Goal: Information Seeking & Learning: Learn about a topic

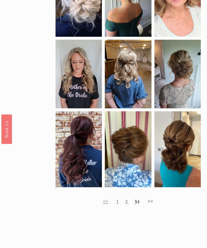
scroll to position [186, 0]
click at [125, 204] on link "2" at bounding box center [126, 200] width 3 height 7
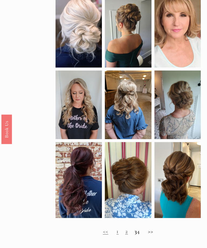
scroll to position [159, 0]
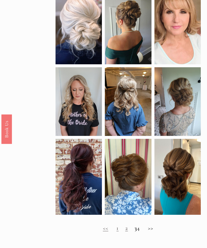
click at [131, 231] on h2 "<< 1 2 3 4 >>" at bounding box center [128, 228] width 145 height 7
click at [155, 229] on h2 "<< 1 2 3 4 >>" at bounding box center [128, 228] width 145 height 7
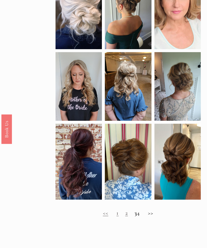
scroll to position [174, 0]
click at [97, 216] on h2 "<< 1 2 3 4 >>" at bounding box center [128, 212] width 145 height 7
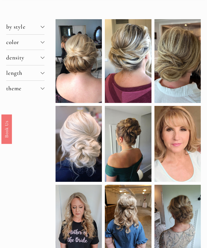
scroll to position [42, 0]
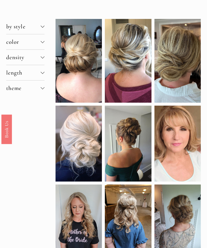
click at [43, 74] on div at bounding box center [43, 73] width 4 height 4
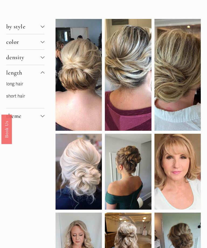
click at [22, 99] on link "short hair" at bounding box center [15, 95] width 19 height 5
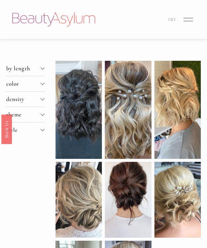
click at [42, 101] on div at bounding box center [43, 99] width 4 height 4
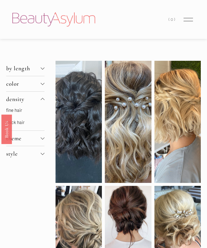
click at [29, 113] on p "fine hair" at bounding box center [25, 111] width 38 height 8
click at [25, 114] on p "fine hair" at bounding box center [25, 111] width 38 height 8
click at [20, 113] on link "fine hair" at bounding box center [14, 110] width 16 height 5
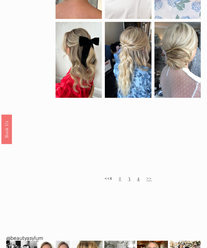
scroll to position [290, 0]
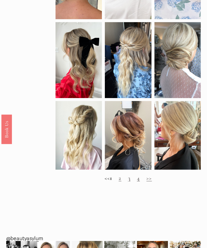
click at [152, 181] on link ">>" at bounding box center [149, 177] width 5 height 7
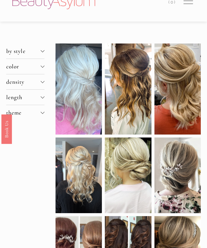
scroll to position [17, 0]
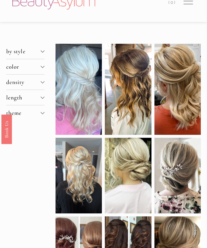
click at [41, 84] on div at bounding box center [43, 82] width 4 height 4
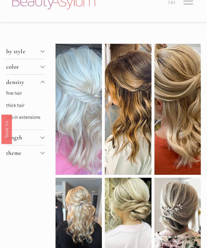
click at [19, 96] on link "fine hair" at bounding box center [14, 93] width 16 height 5
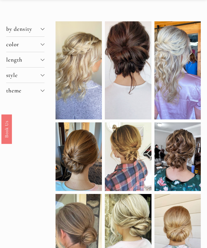
scroll to position [38, 0]
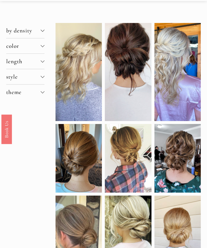
click at [43, 30] on div at bounding box center [43, 30] width 4 height 4
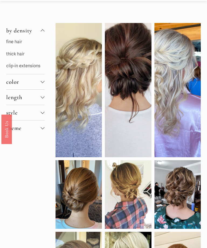
click at [21, 43] on link "fine hair" at bounding box center [14, 41] width 16 height 5
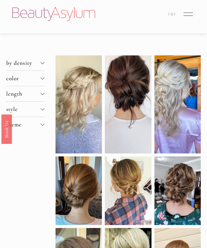
scroll to position [5, 0]
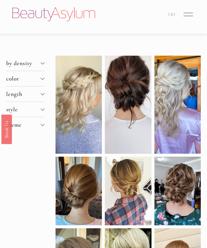
click at [132, 90] on div at bounding box center [128, 105] width 46 height 98
click at [123, 64] on link "Save" at bounding box center [117, 64] width 18 height 8
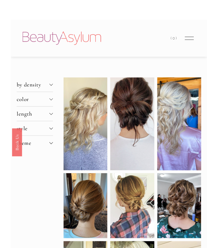
scroll to position [1, 0]
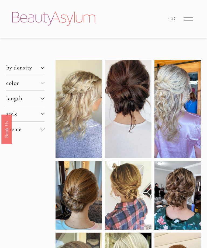
click at [44, 128] on button "theme" at bounding box center [25, 128] width 38 height 15
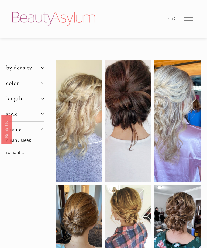
click at [43, 111] on button "style" at bounding box center [25, 113] width 38 height 15
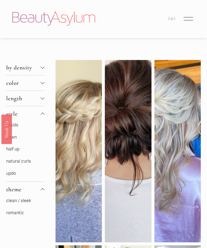
click at [24, 173] on p "updo" at bounding box center [25, 173] width 38 height 8
click at [15, 172] on link "updo" at bounding box center [11, 173] width 10 height 5
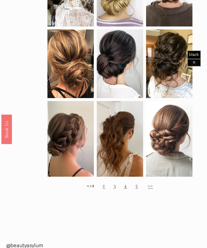
scroll to position [300, 0]
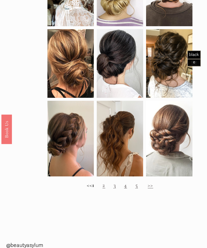
click at [153, 188] on link ">>" at bounding box center [150, 184] width 5 height 7
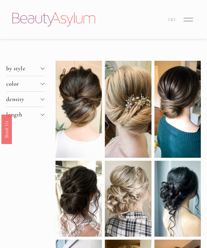
click at [42, 100] on div at bounding box center [43, 98] width 4 height 4
click at [16, 103] on span "density" at bounding box center [23, 99] width 35 height 7
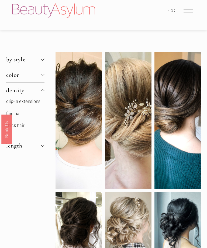
scroll to position [14, 0]
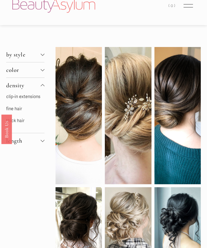
click at [21, 111] on link "fine hair" at bounding box center [14, 108] width 16 height 5
